Goal: Navigation & Orientation: Find specific page/section

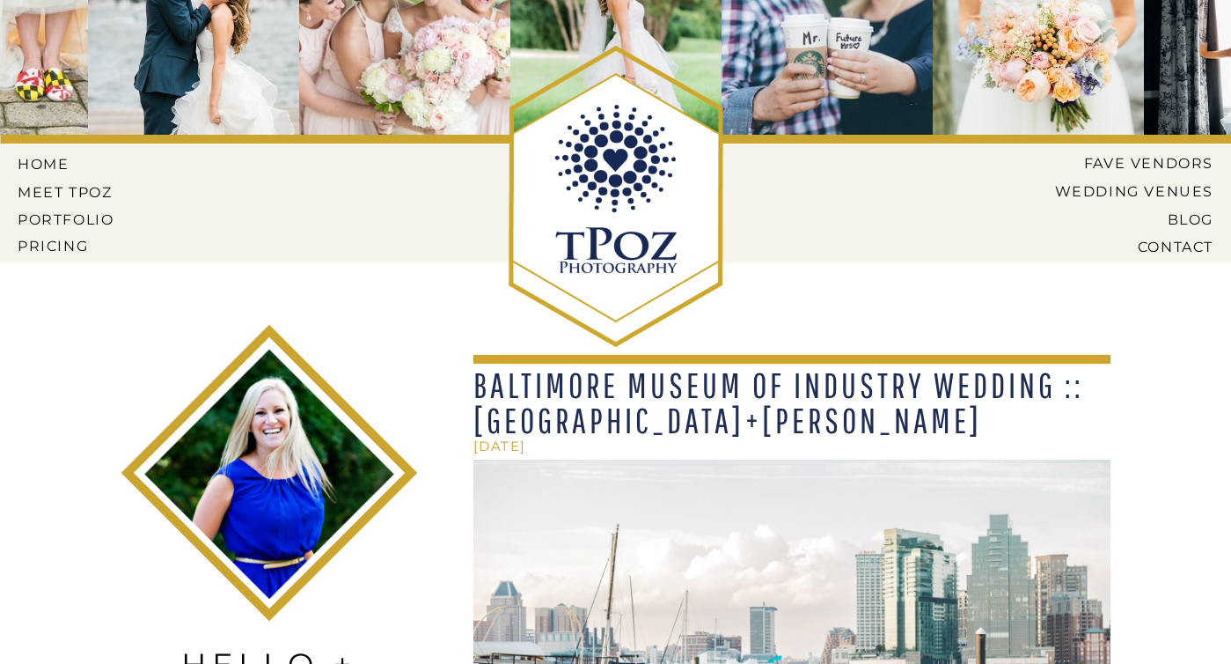
scroll to position [19, 0]
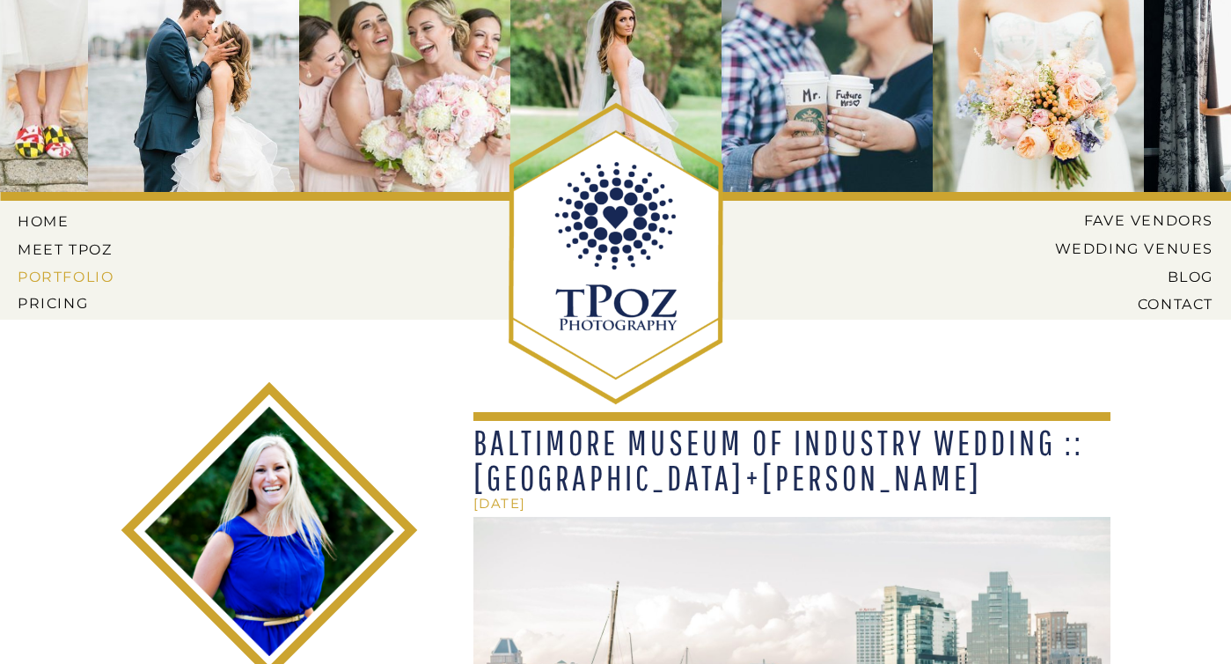
click at [79, 274] on nav "PORTFOLIO" at bounding box center [68, 276] width 100 height 16
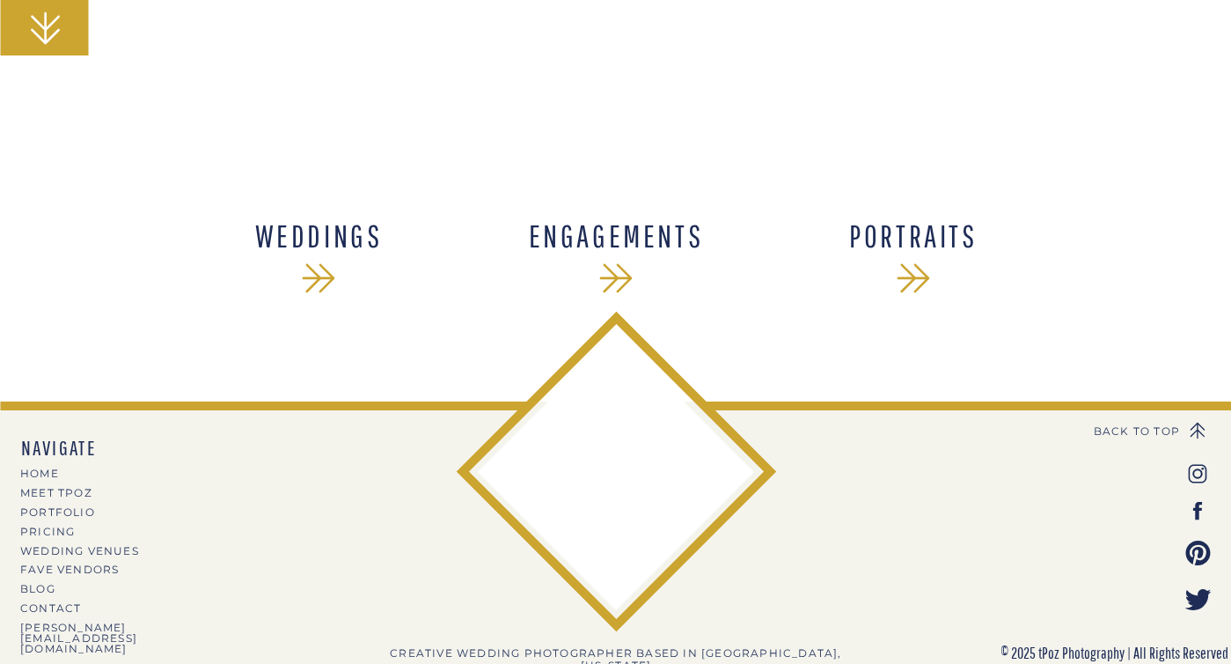
scroll to position [306, 0]
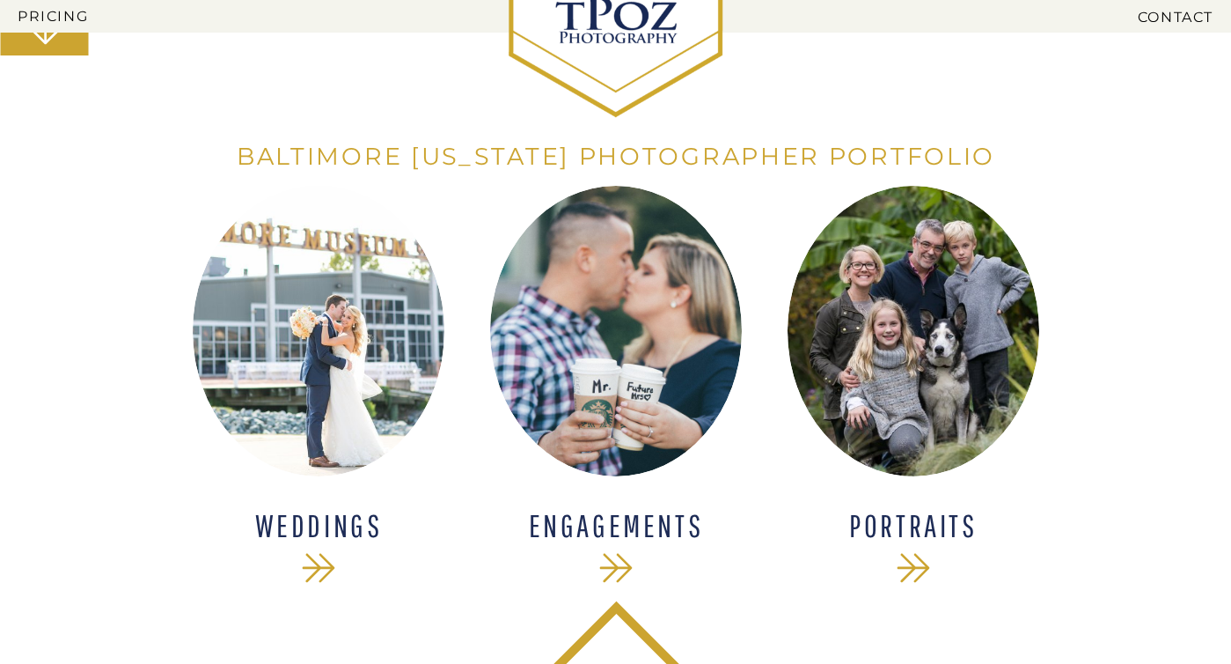
click at [347, 529] on h1 "WEDDINGS" at bounding box center [319, 526] width 230 height 33
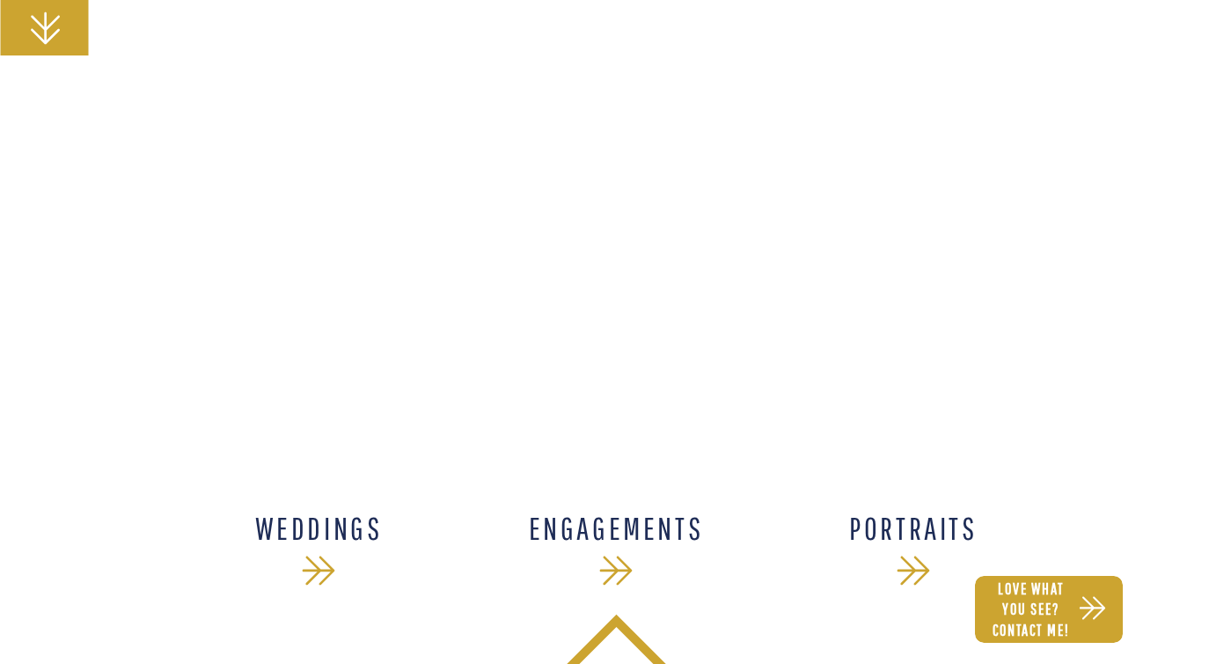
scroll to position [27532, 0]
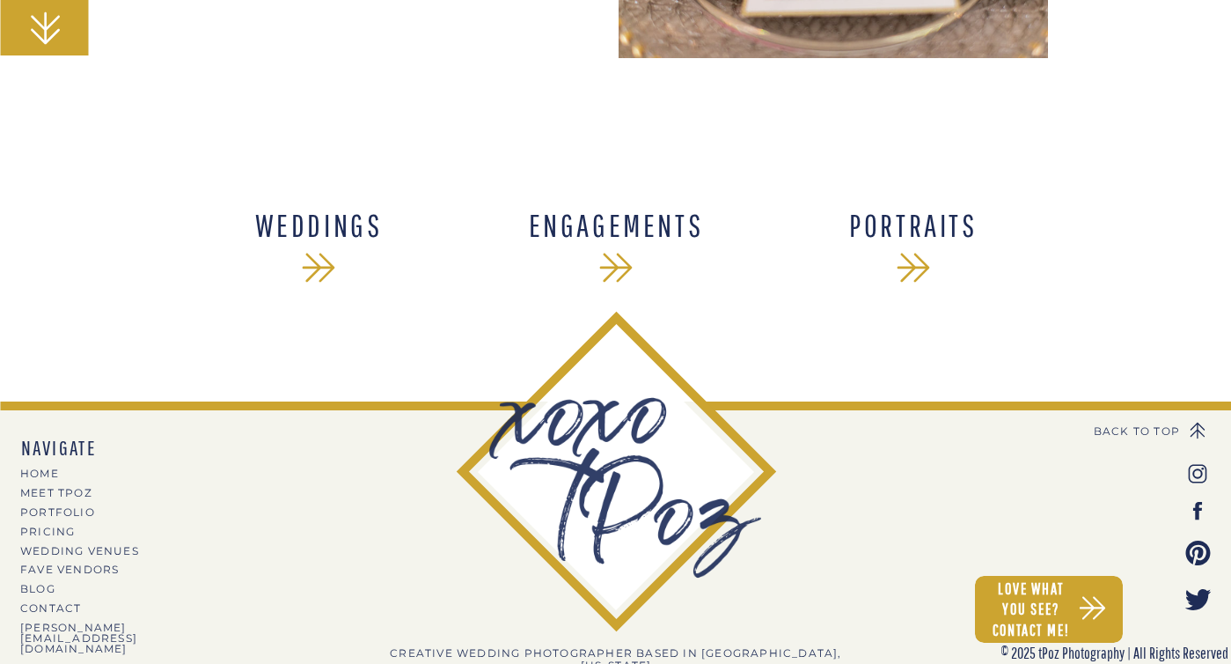
click at [909, 257] on icon at bounding box center [914, 268] width 48 height 48
